Goal: Task Accomplishment & Management: Manage account settings

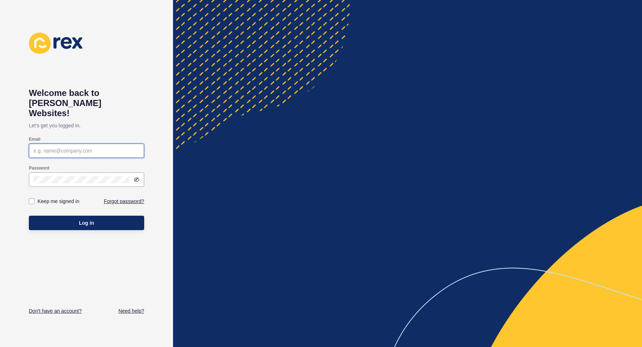
click at [135, 147] on input "Email" at bounding box center [87, 150] width 106 height 7
type input "[PERSON_NAME][EMAIL_ADDRESS][DOMAIN_NAME]"
click at [51, 197] on label "Keep me signed in" at bounding box center [58, 200] width 42 height 7
click at [35, 199] on input "Keep me signed in" at bounding box center [32, 201] width 5 height 5
checkbox input "true"
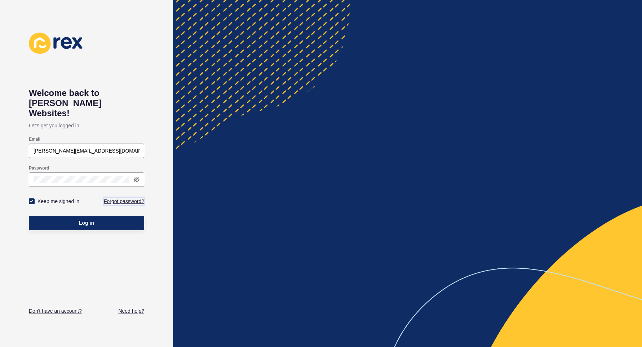
click at [122, 197] on link "Forgot password?" at bounding box center [124, 200] width 40 height 7
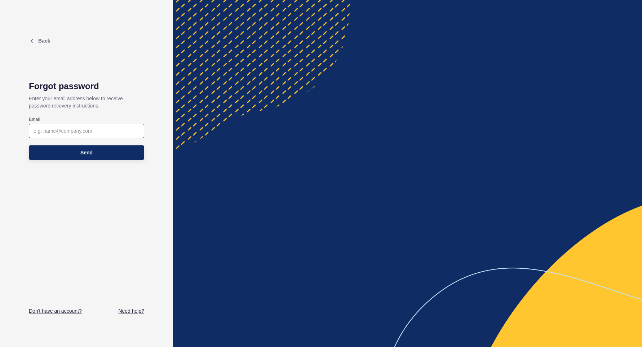
click at [87, 126] on div at bounding box center [86, 131] width 115 height 14
type input "[PERSON_NAME][EMAIL_ADDRESS][DOMAIN_NAME]"
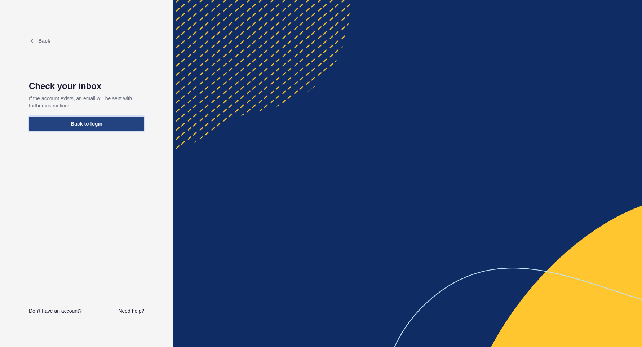
click at [96, 124] on span "Back to login" at bounding box center [87, 123] width 32 height 7
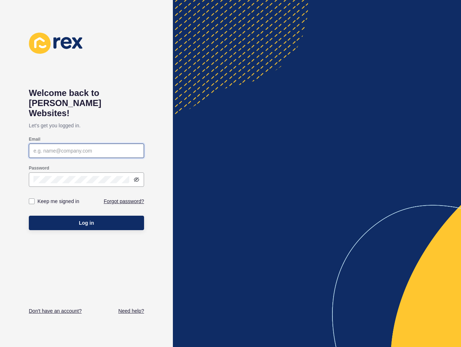
click at [52, 144] on body "Welcome back to [PERSON_NAME] Websites! Let's get you logged in. Email Password…" at bounding box center [230, 173] width 461 height 347
type input "[PERSON_NAME][EMAIL_ADDRESS][DOMAIN_NAME]"
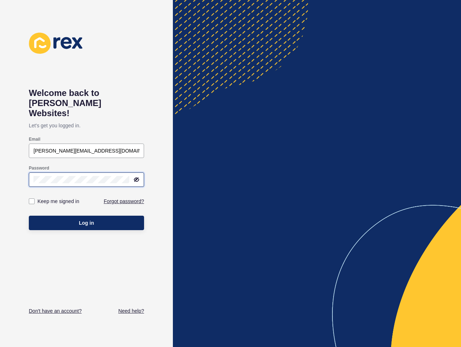
click at [29, 215] on button "Log in" at bounding box center [86, 222] width 115 height 14
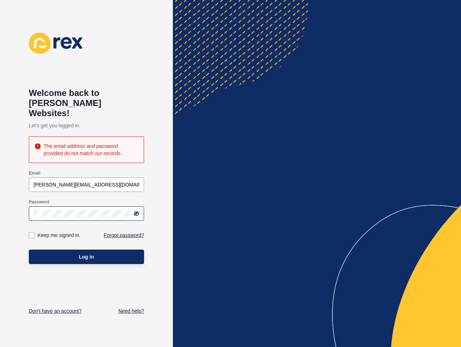
click at [132, 210] on div at bounding box center [134, 213] width 10 height 6
click at [134, 210] on icon at bounding box center [137, 213] width 6 height 6
click at [133, 231] on link "Forgot password?" at bounding box center [124, 234] width 40 height 7
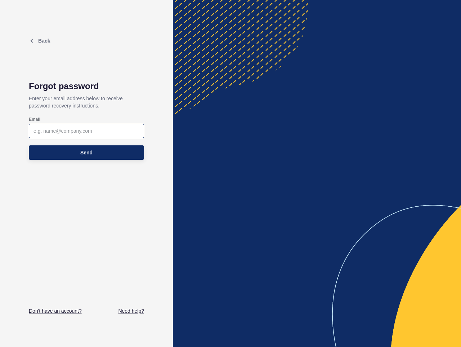
click at [71, 125] on div at bounding box center [86, 131] width 115 height 14
type input "[PERSON_NAME][EMAIL_ADDRESS][DOMAIN_NAME]"
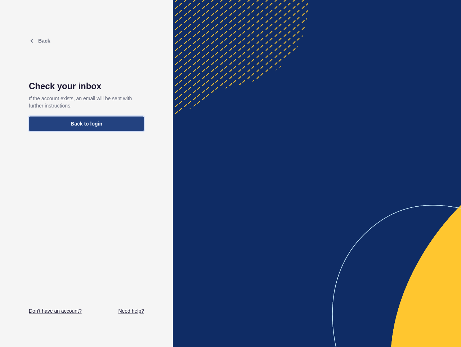
click at [88, 129] on button "Back to login" at bounding box center [86, 123] width 115 height 14
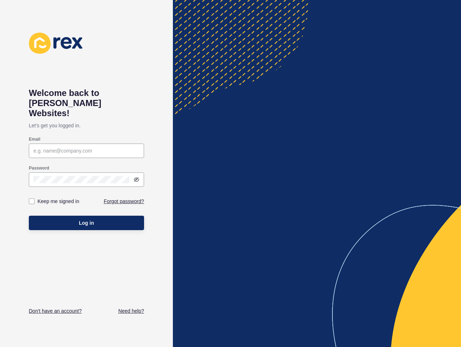
click at [48, 165] on label "Password" at bounding box center [39, 168] width 21 height 6
